Goal: Task Accomplishment & Management: Complete application form

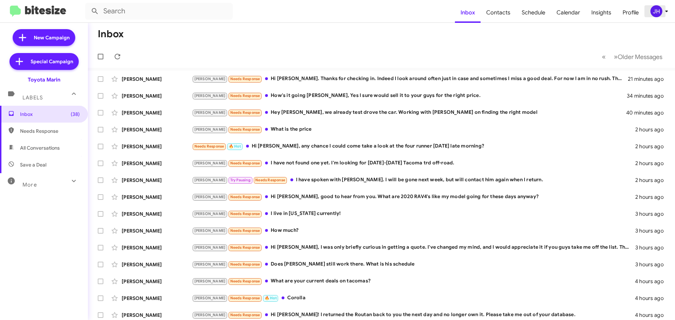
click at [663, 11] on icon at bounding box center [666, 11] width 8 height 8
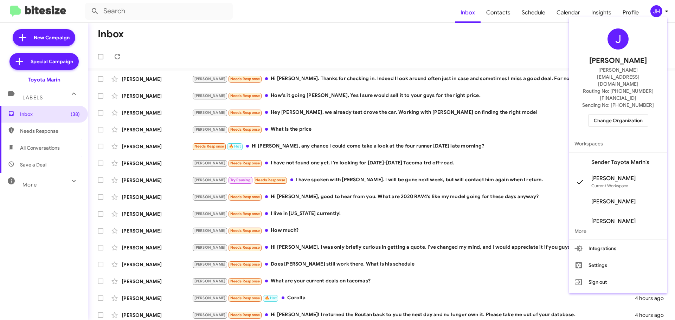
click at [523, 35] on div at bounding box center [337, 160] width 675 height 320
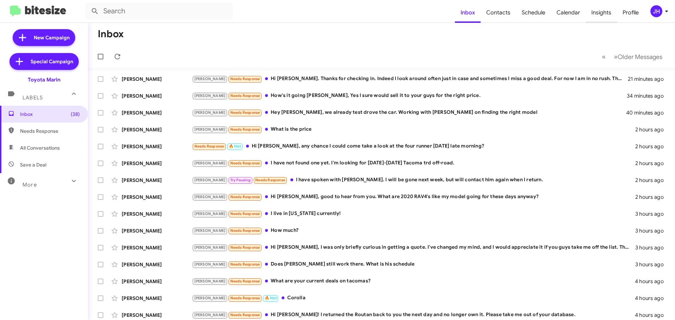
click at [593, 11] on span "Insights" at bounding box center [601, 12] width 31 height 20
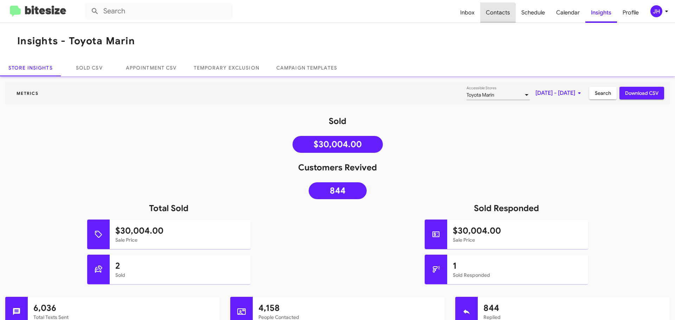
click at [498, 18] on span "Contacts" at bounding box center [497, 12] width 35 height 20
type input "in:groups"
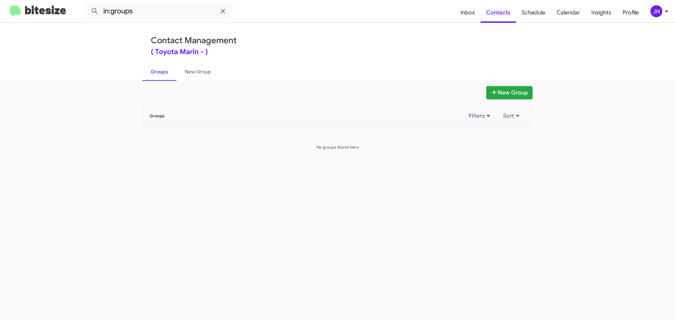
click at [655, 14] on div "JH" at bounding box center [656, 11] width 12 height 12
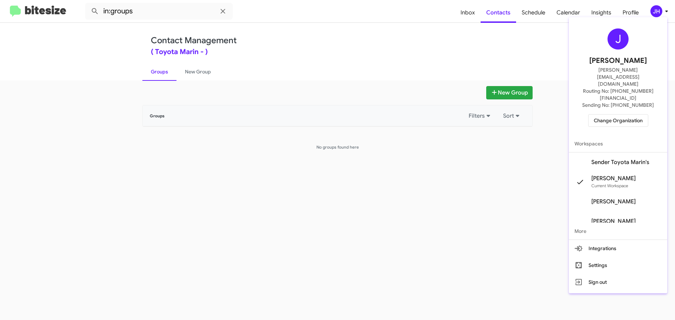
click at [619, 159] on span "Sender Toyota Marin's" at bounding box center [620, 162] width 58 height 7
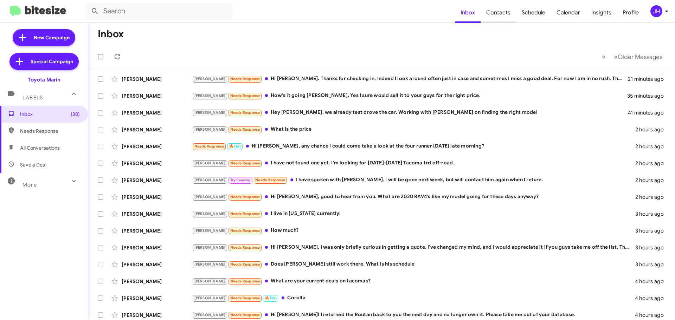
click at [511, 12] on span "Contacts" at bounding box center [497, 12] width 35 height 20
type input "in:groups"
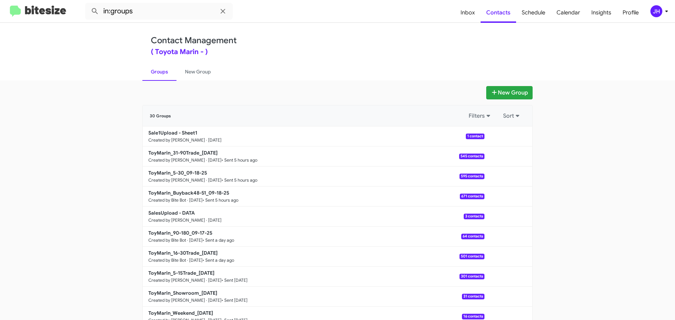
click at [655, 7] on div "JH" at bounding box center [656, 11] width 12 height 12
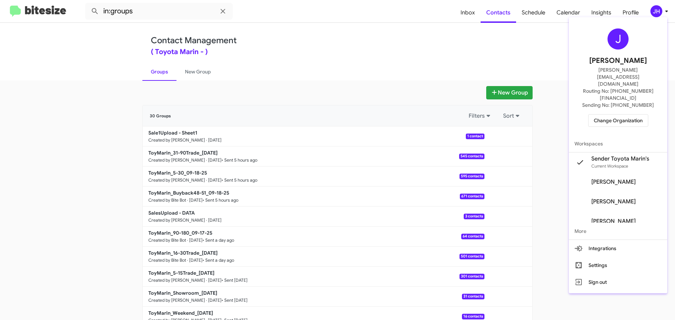
click at [622, 115] on span "Change Organization" at bounding box center [618, 121] width 49 height 12
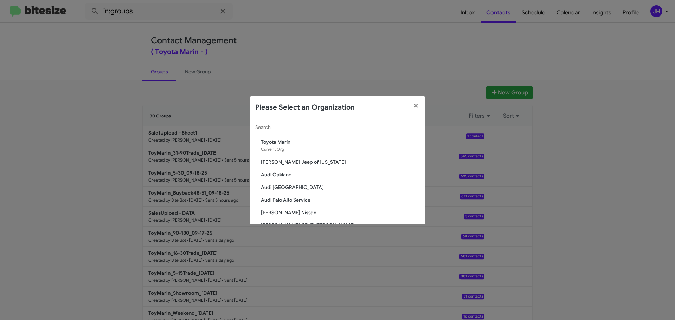
click at [260, 124] on div "Search" at bounding box center [337, 126] width 164 height 14
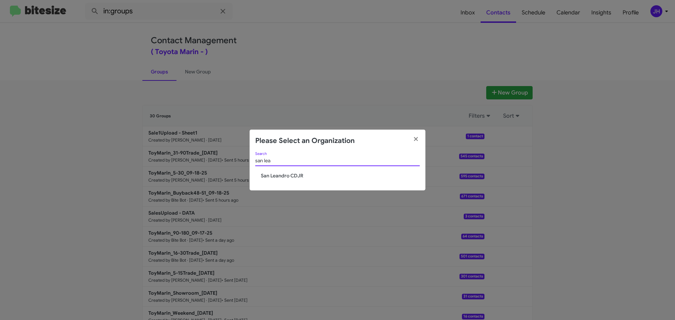
type input "san lea"
click at [289, 177] on span "San Leandro CDJR" at bounding box center [340, 175] width 159 height 7
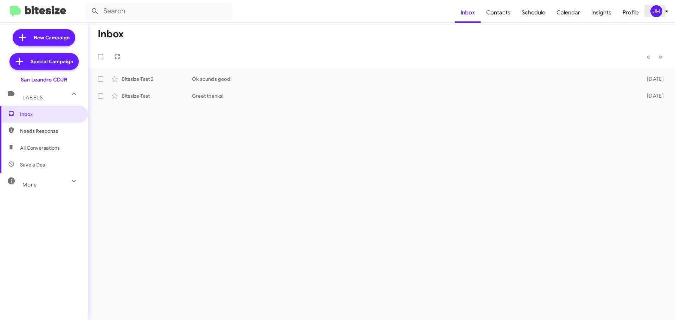
click at [665, 9] on icon at bounding box center [666, 11] width 8 height 8
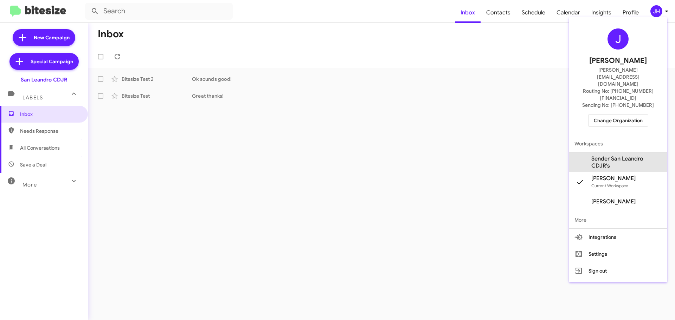
click at [599, 155] on span "Sender San Leandro CDJR's" at bounding box center [626, 162] width 70 height 14
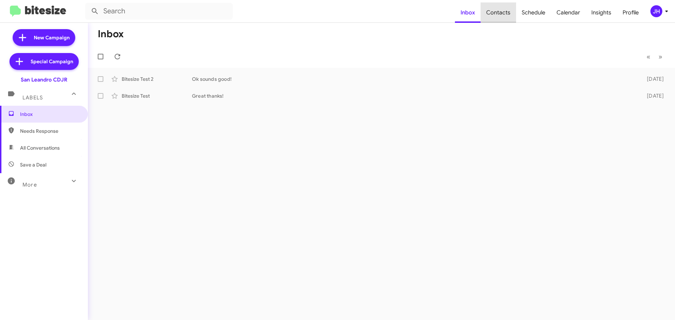
click at [505, 17] on span "Contacts" at bounding box center [497, 12] width 35 height 20
type input "in:groups"
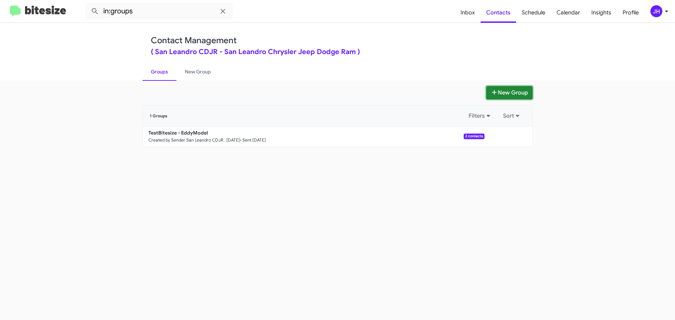
click at [516, 97] on button "New Group" at bounding box center [509, 92] width 46 height 13
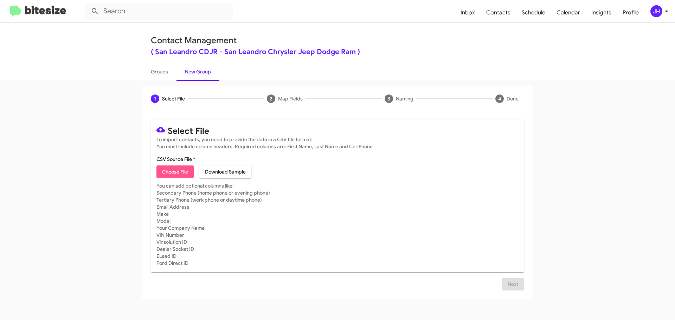
click at [180, 171] on span "Choose File" at bounding box center [175, 172] width 26 height 13
type input "SanLeandroCDJR-Opt - OPT"
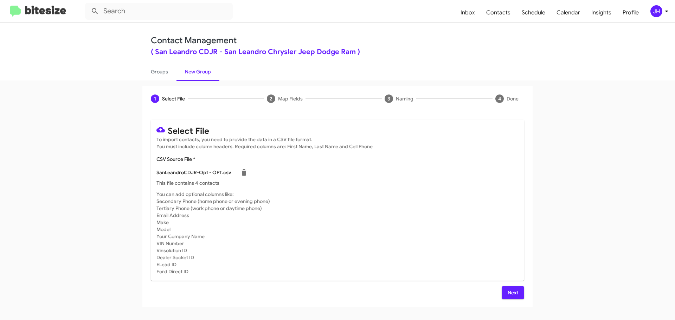
click at [517, 291] on span "Next" at bounding box center [512, 292] width 11 height 13
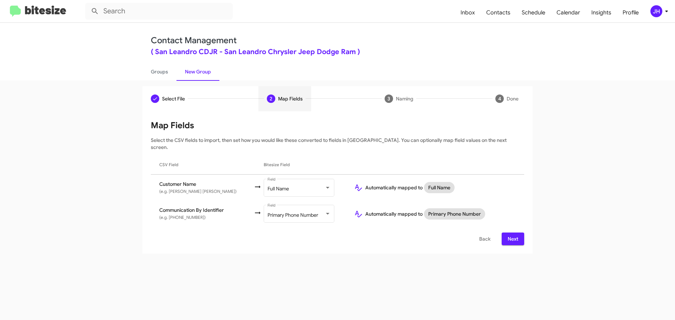
click at [513, 233] on span "Next" at bounding box center [512, 239] width 11 height 13
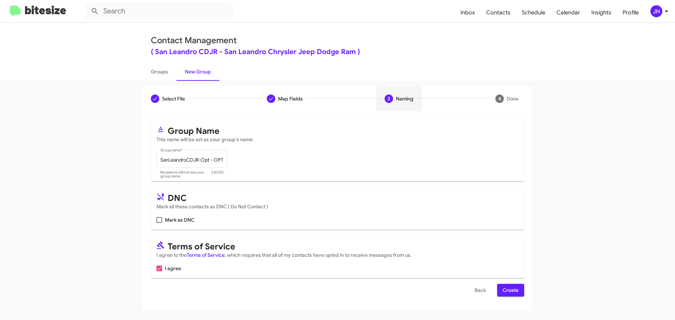
click at [156, 221] on mat-card "DNC Mark all these contacts as DNC ( Do Not Contact ) [PERSON_NAME] as DNC" at bounding box center [337, 208] width 373 height 43
click at [161, 220] on span at bounding box center [159, 220] width 6 height 6
click at [159, 223] on input "Mark as DNC" at bounding box center [159, 223] width 0 height 0
checkbox input "true"
click at [519, 289] on button "Create" at bounding box center [510, 290] width 27 height 13
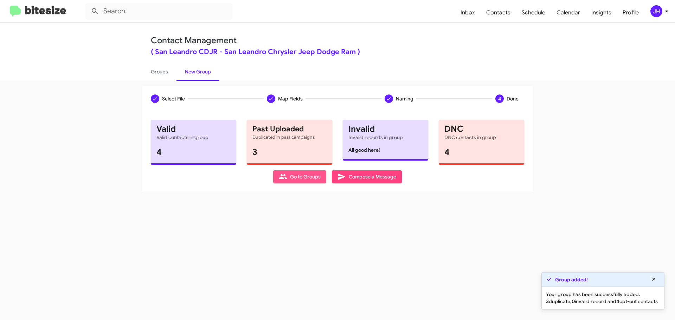
click at [306, 182] on span "Go to Groups" at bounding box center [300, 176] width 42 height 13
type input "in:groups"
